Goal: Transaction & Acquisition: Book appointment/travel/reservation

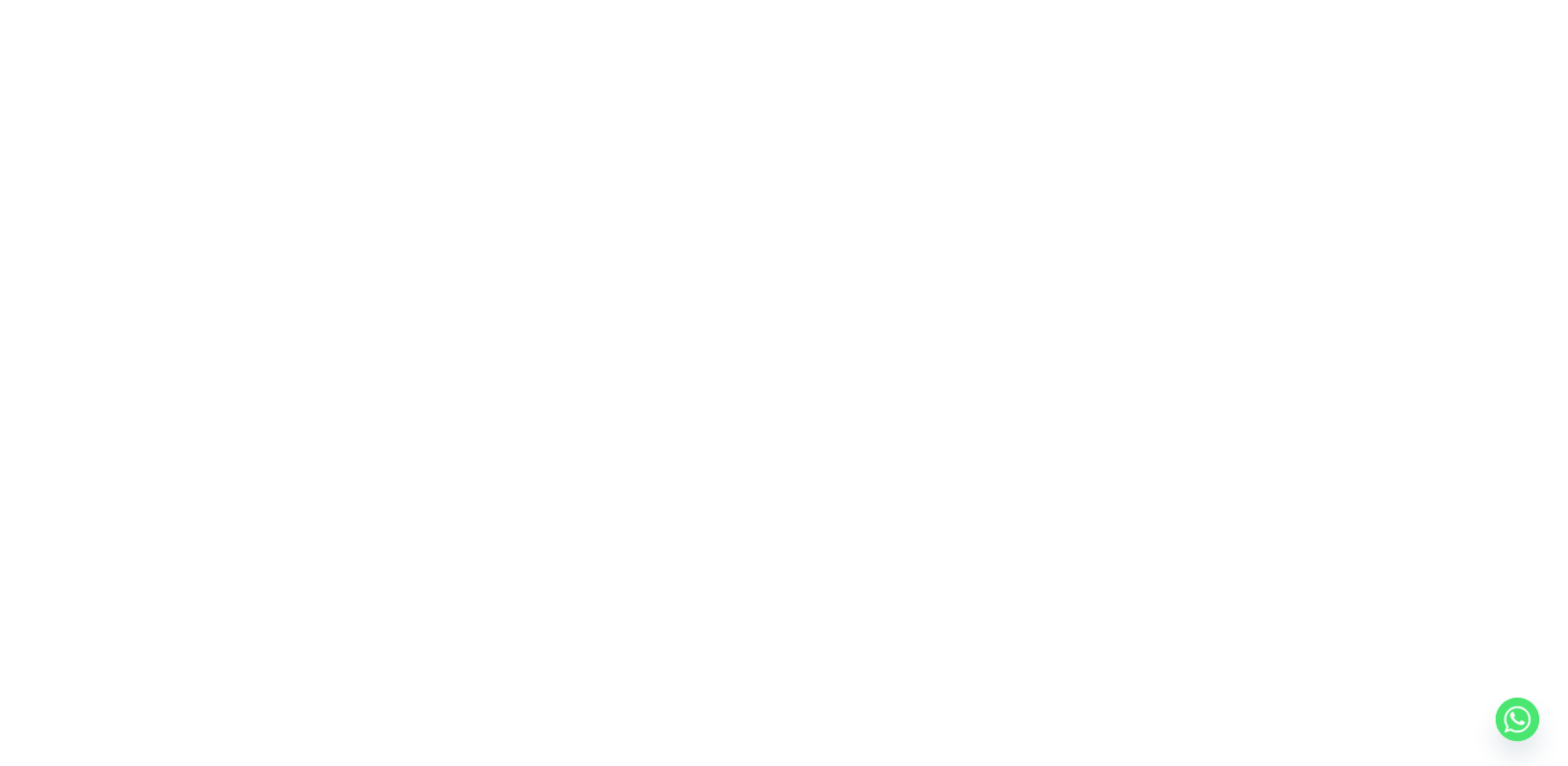
scroll to position [194, 0]
